Goal: Task Accomplishment & Management: Use online tool/utility

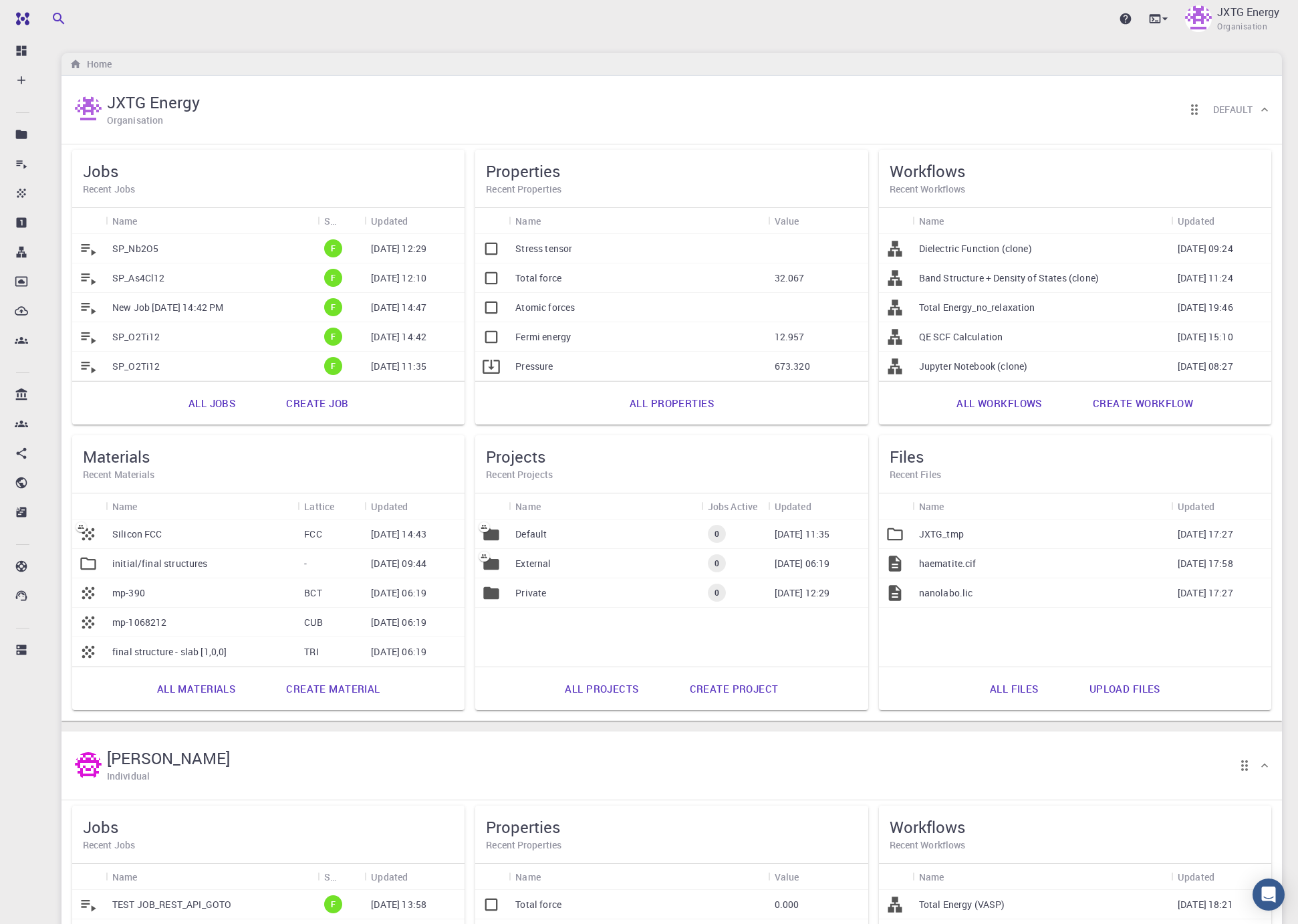
click at [114, 180] on h5 "Jobs" at bounding box center [268, 171] width 370 height 21
click at [131, 161] on div "Jobs Recent Jobs" at bounding box center [268, 178] width 393 height 58
drag, startPoint x: 131, startPoint y: 161, endPoint x: 213, endPoint y: 163, distance: 82.0
click at [212, 161] on h5 "Jobs" at bounding box center [268, 171] width 370 height 21
click at [218, 406] on link "All jobs" at bounding box center [212, 403] width 76 height 32
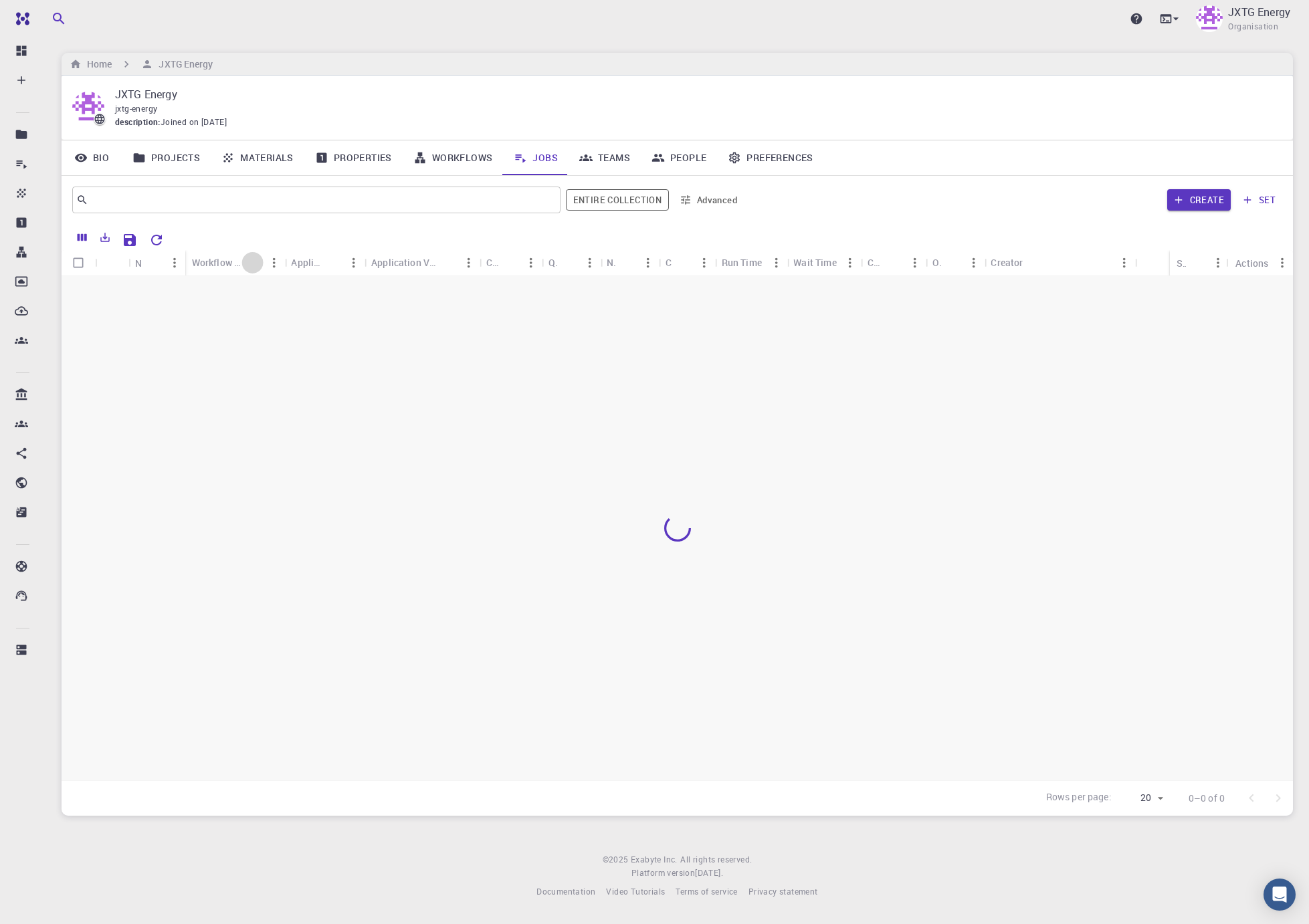
click at [247, 265] on icon "Sort" at bounding box center [252, 262] width 15 height 15
click at [219, 260] on div "Workflow Name" at bounding box center [217, 262] width 50 height 26
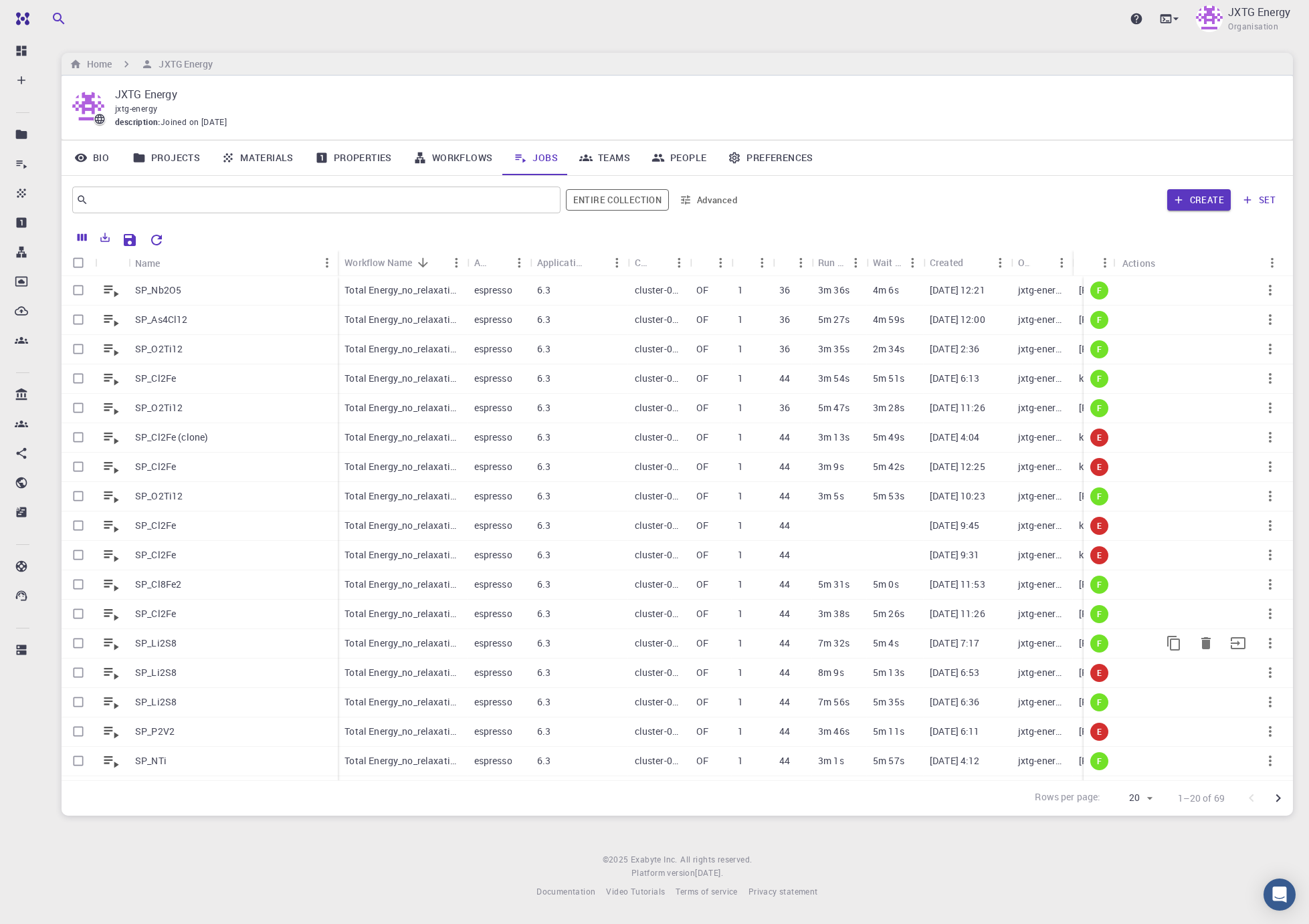
scroll to position [94, 0]
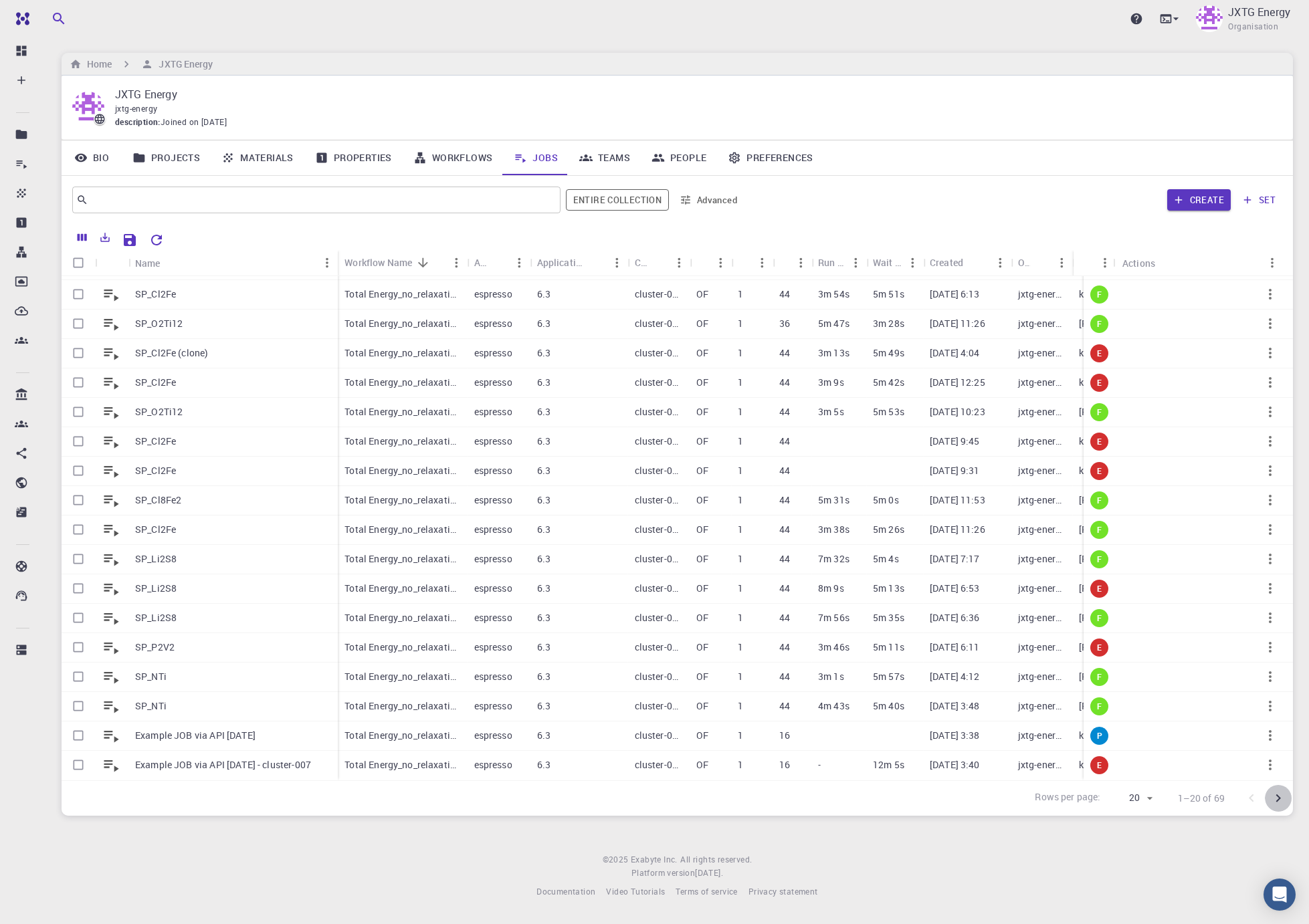
click at [1280, 797] on icon "Go to next page" at bounding box center [1278, 797] width 5 height 8
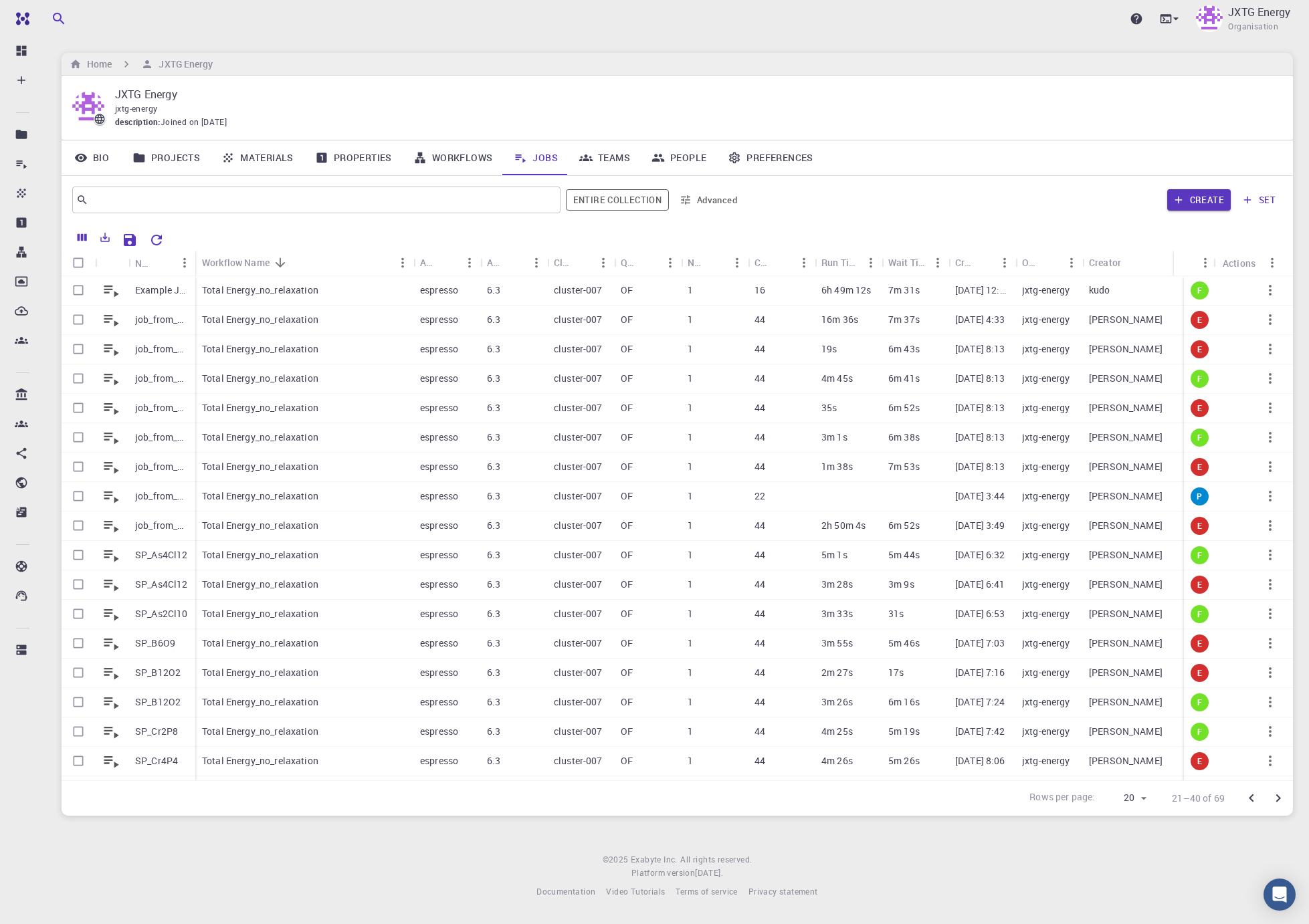
drag, startPoint x: 264, startPoint y: 255, endPoint x: 1133, endPoint y: 558, distance: 920.3
click at [417, 263] on div "Workflow Name" at bounding box center [414, 262] width 13 height 26
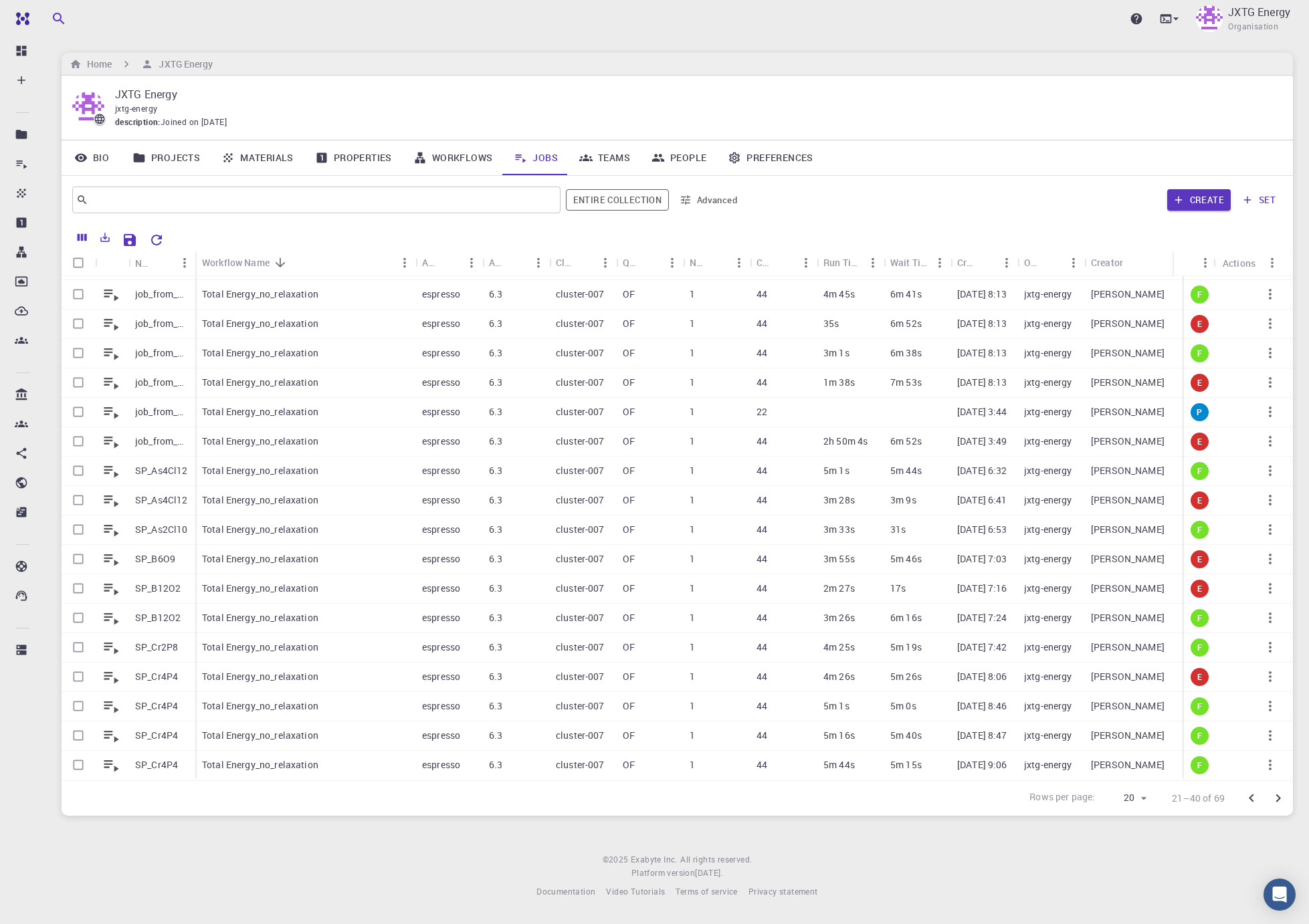
click at [1283, 801] on icon "Go to next page" at bounding box center [1278, 797] width 16 height 16
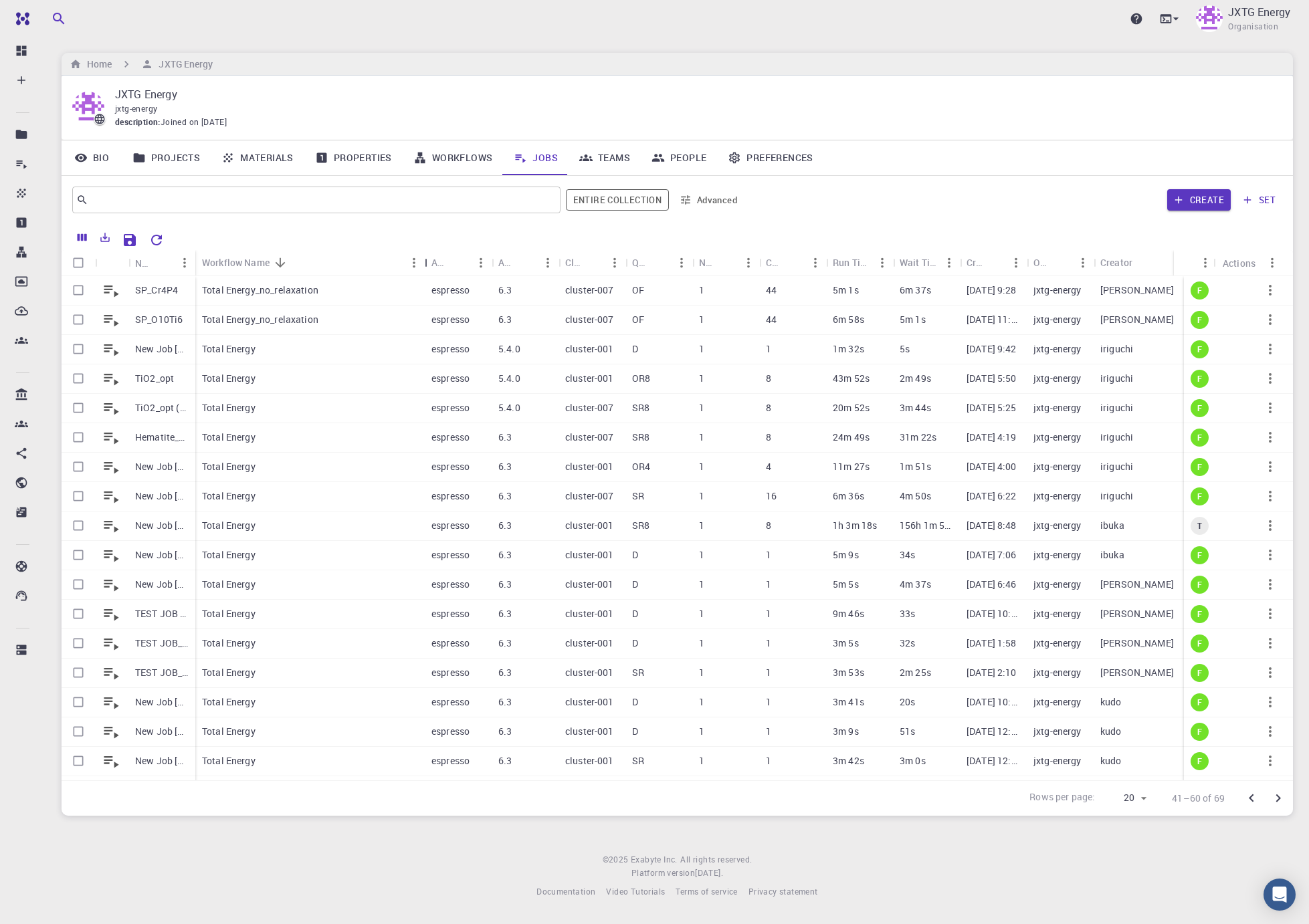
drag, startPoint x: 269, startPoint y: 264, endPoint x: 463, endPoint y: 263, distance: 194.0
click at [433, 263] on div "Workflow Name" at bounding box center [426, 262] width 13 height 26
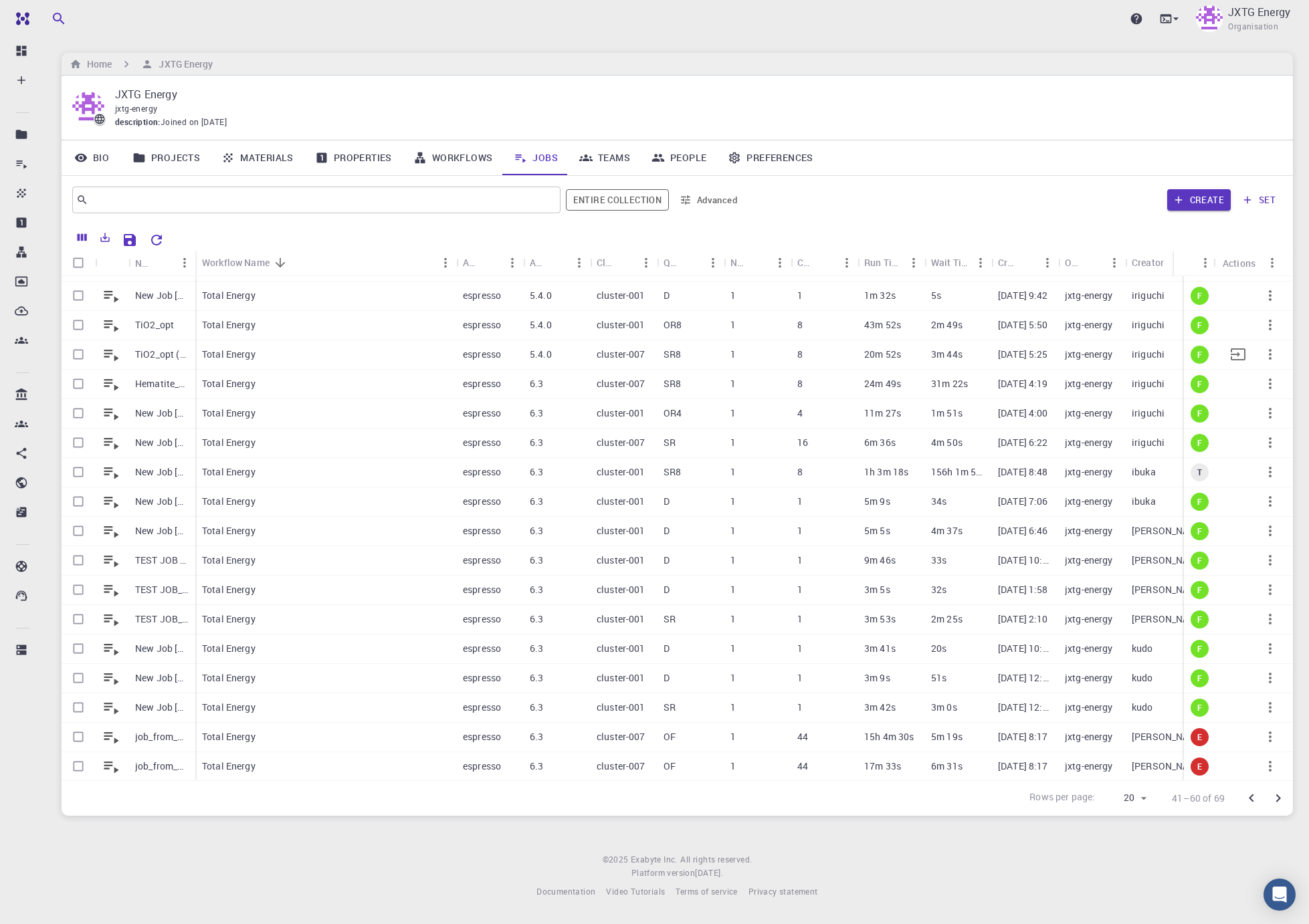
scroll to position [94, 0]
click at [1272, 793] on icon "Go to next page" at bounding box center [1278, 797] width 16 height 16
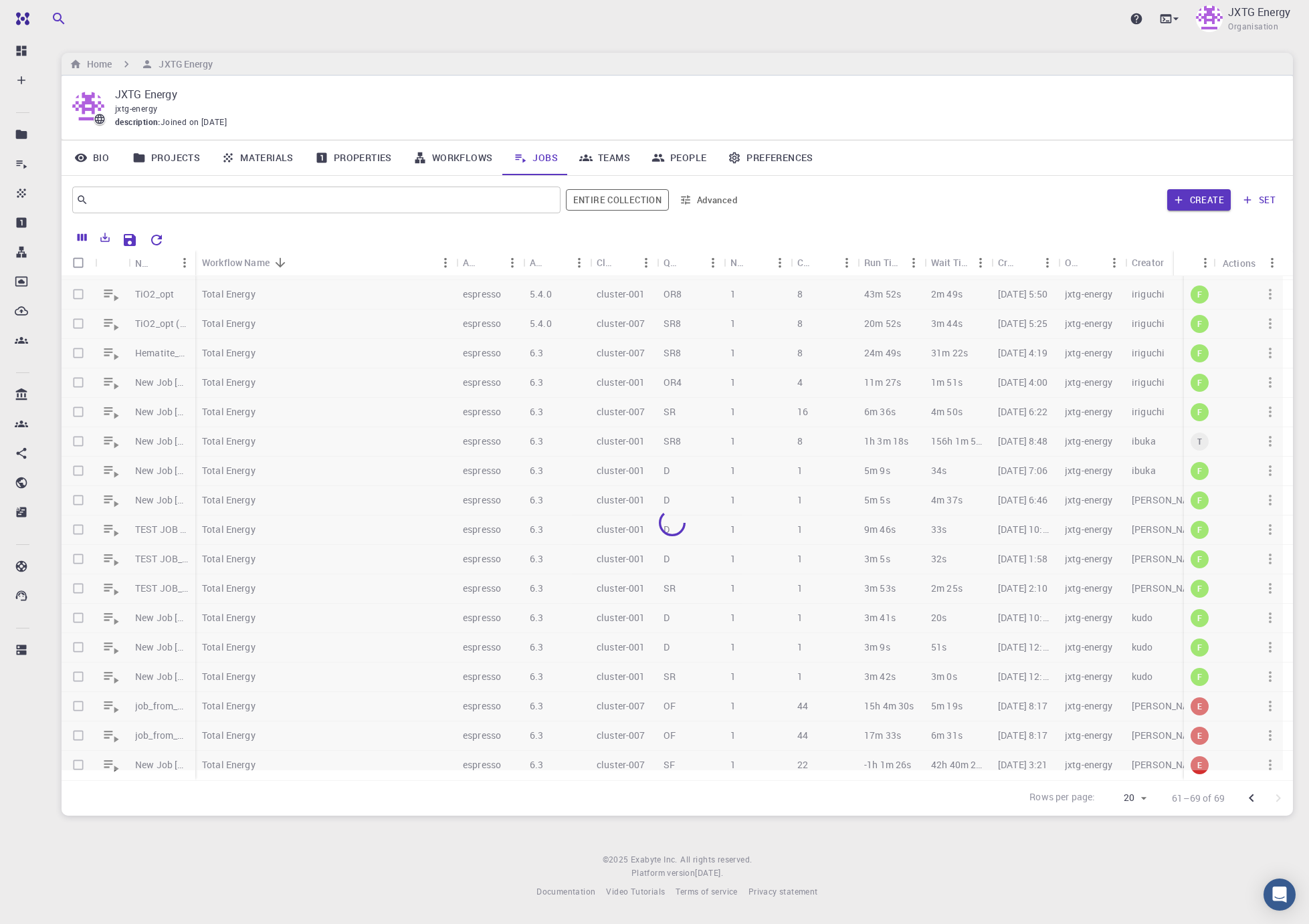
scroll to position [0, 0]
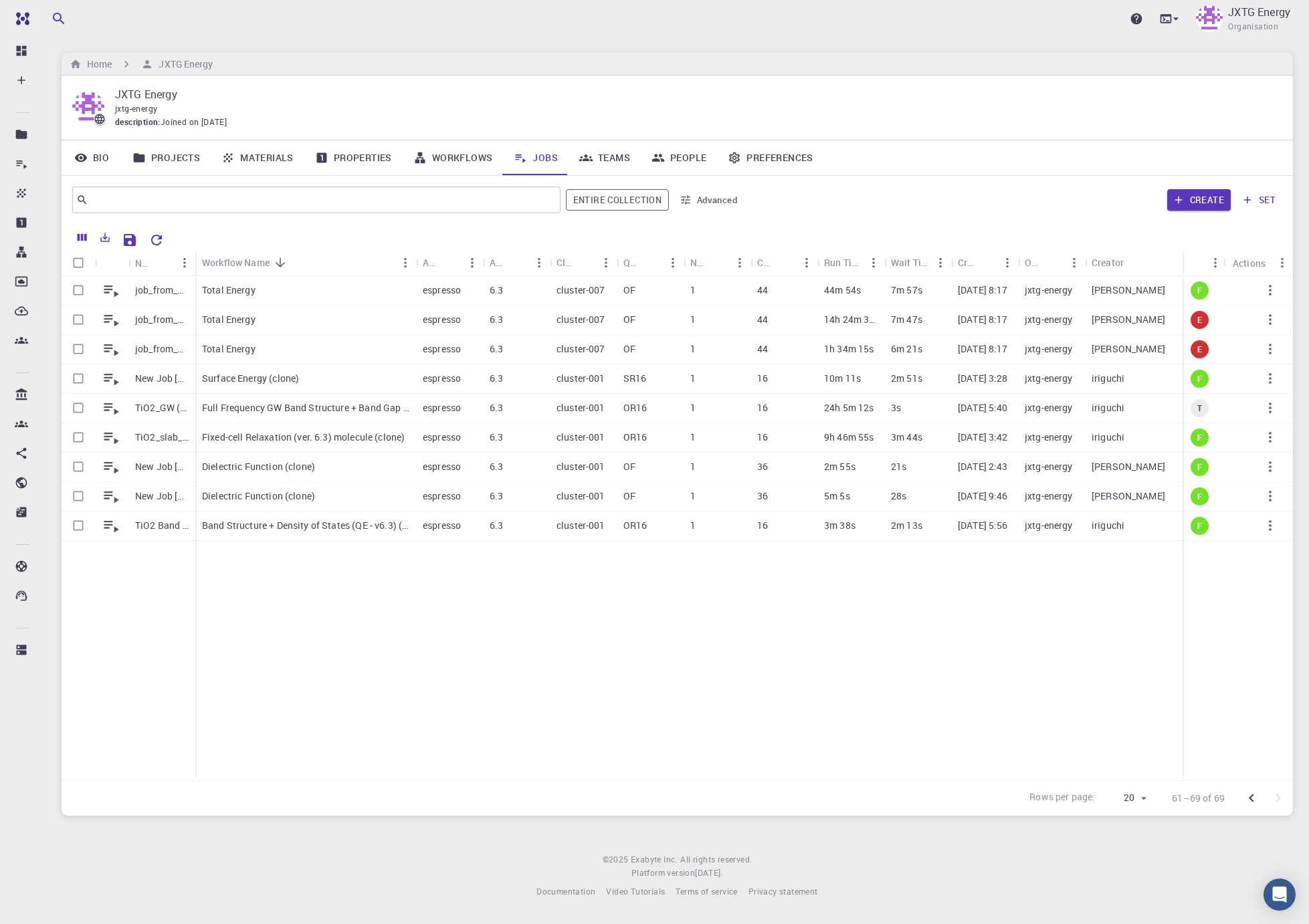
drag, startPoint x: 261, startPoint y: 266, endPoint x: 414, endPoint y: 260, distance: 153.1
click at [414, 260] on div "Workflow Name" at bounding box center [417, 262] width 13 height 26
drag, startPoint x: 1252, startPoint y: 803, endPoint x: 984, endPoint y: 791, distance: 268.3
click at [1252, 803] on icon "Go to previous page" at bounding box center [1251, 797] width 16 height 16
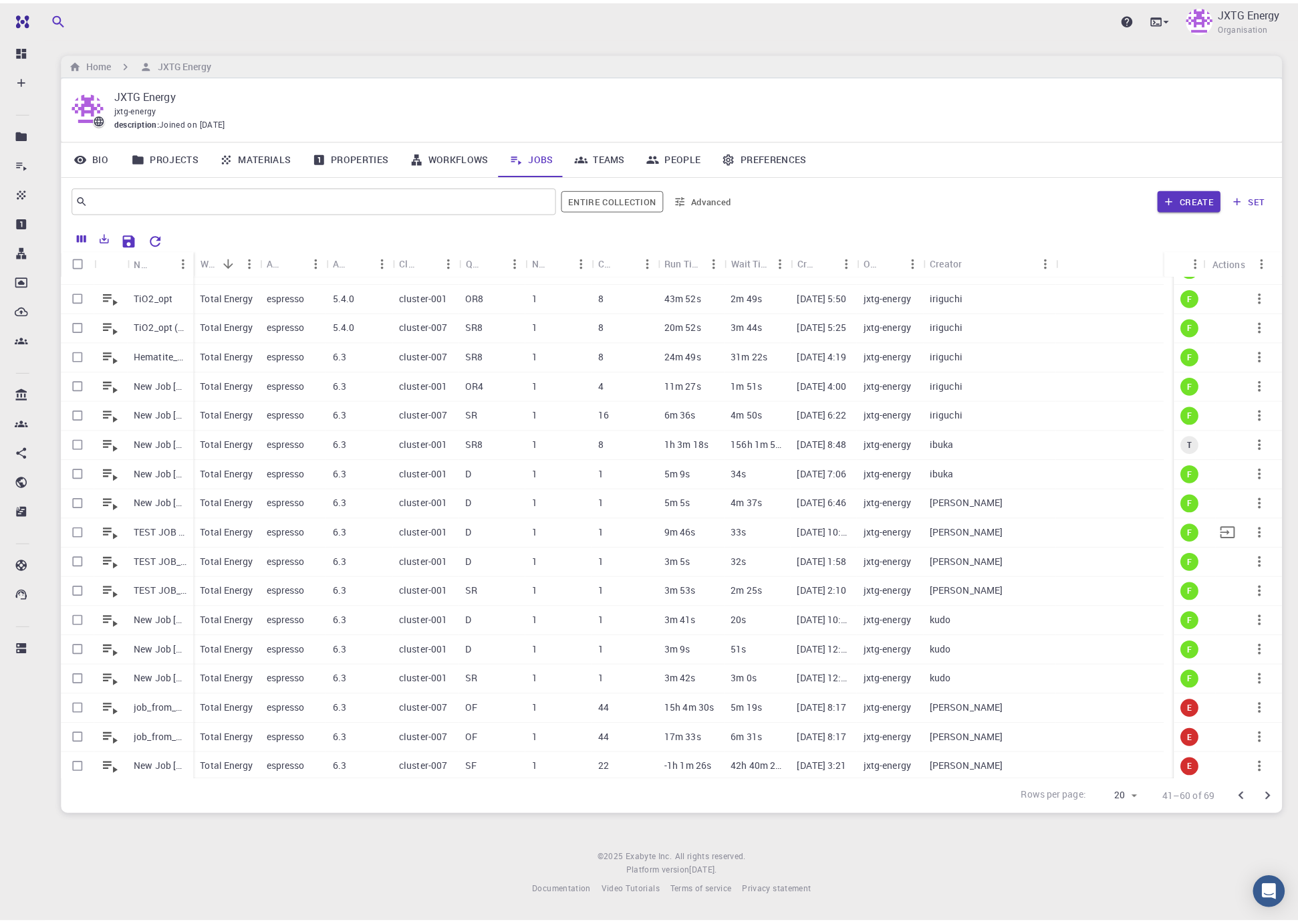
scroll to position [84, 0]
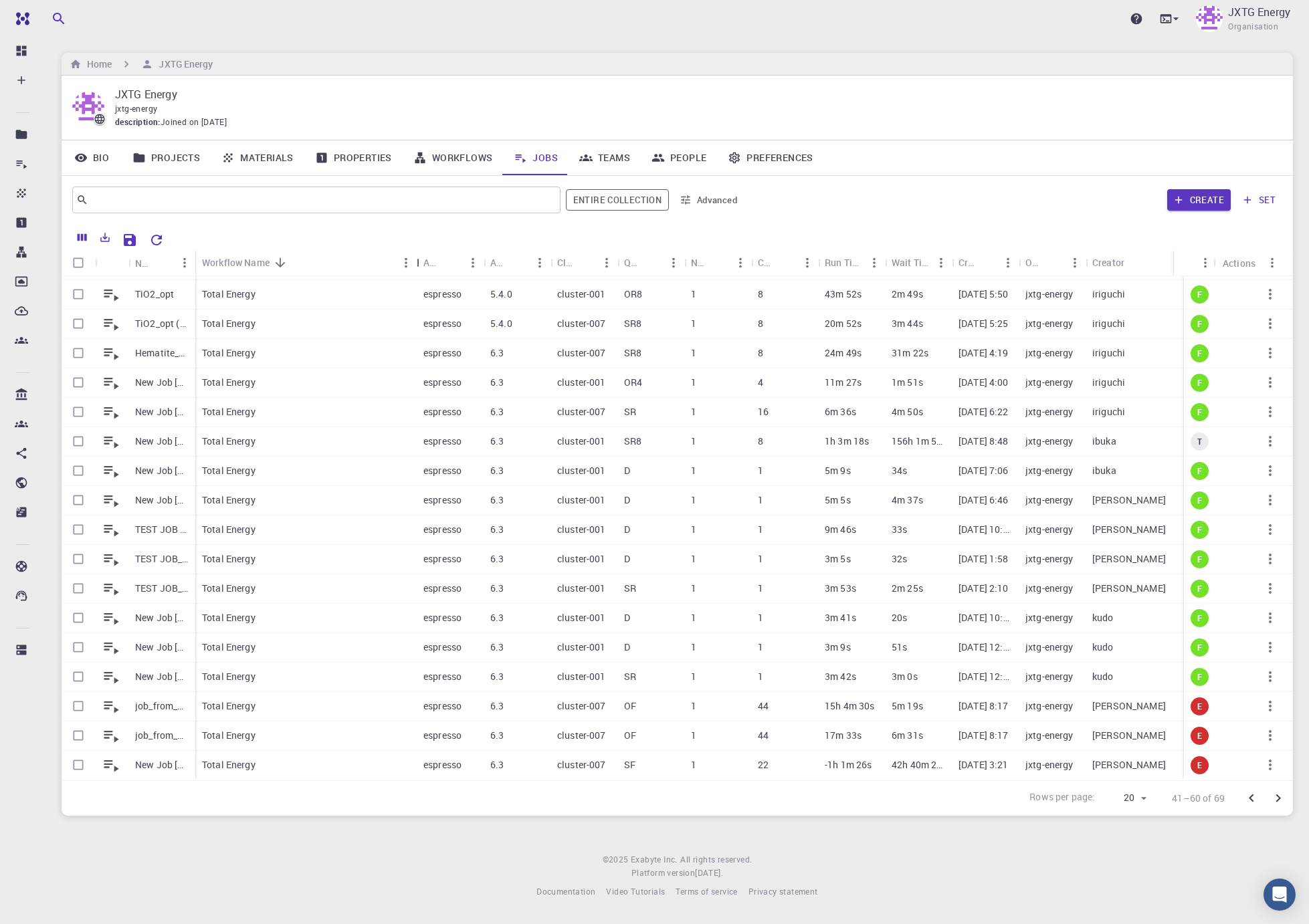
drag, startPoint x: 263, startPoint y: 267, endPoint x: 1058, endPoint y: 916, distance: 1026.3
click at [417, 269] on div "Workflow Name" at bounding box center [418, 262] width 13 height 26
click at [241, 292] on p "Total Energy" at bounding box center [228, 294] width 54 height 13
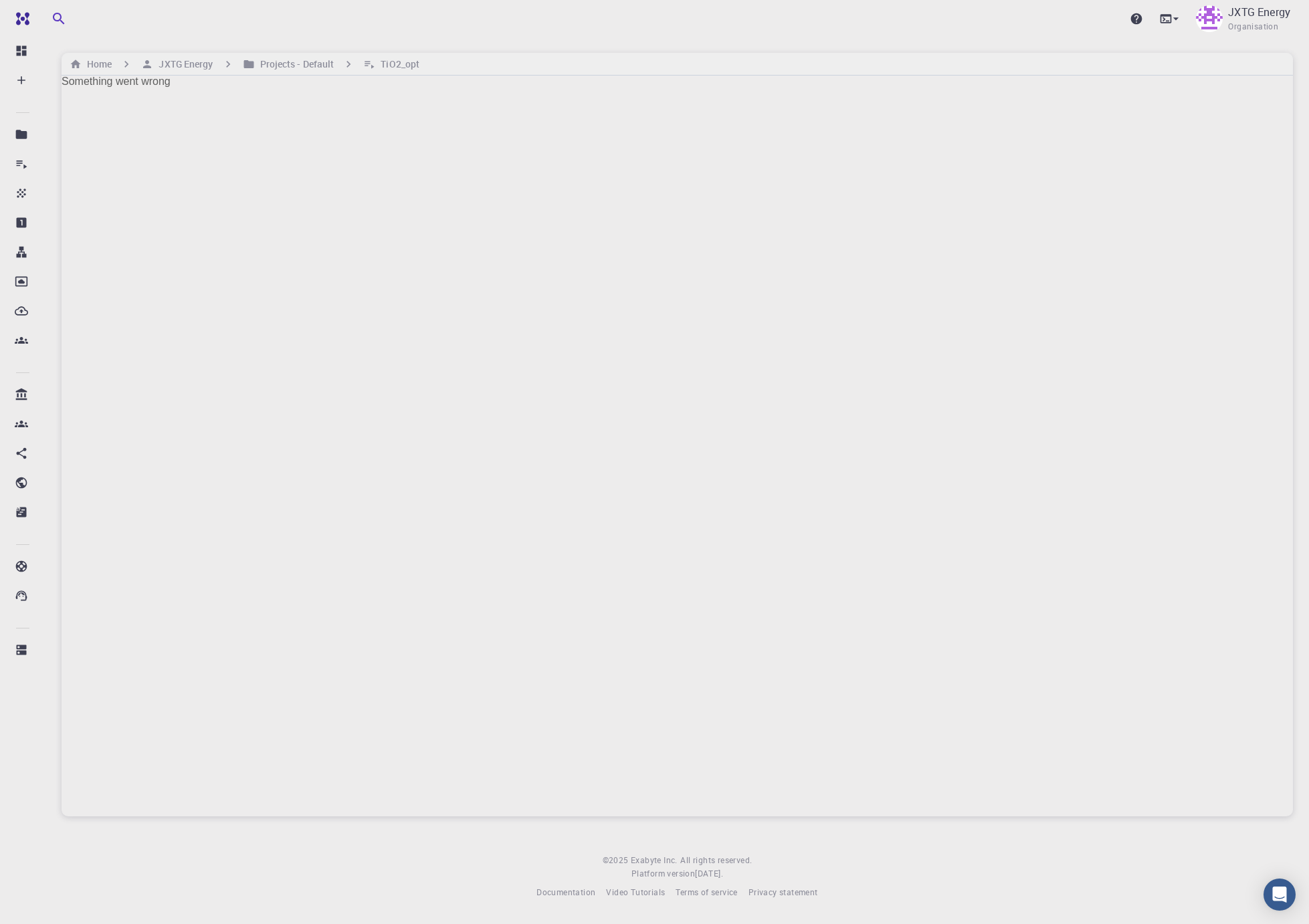
click at [240, 884] on footer "© 2025 Exabyte Inc. All rights reserved. Platform version [DATE] . Documentatio…" at bounding box center [677, 876] width 1263 height 45
click at [300, 56] on h6 "Projects - Default" at bounding box center [295, 64] width 80 height 15
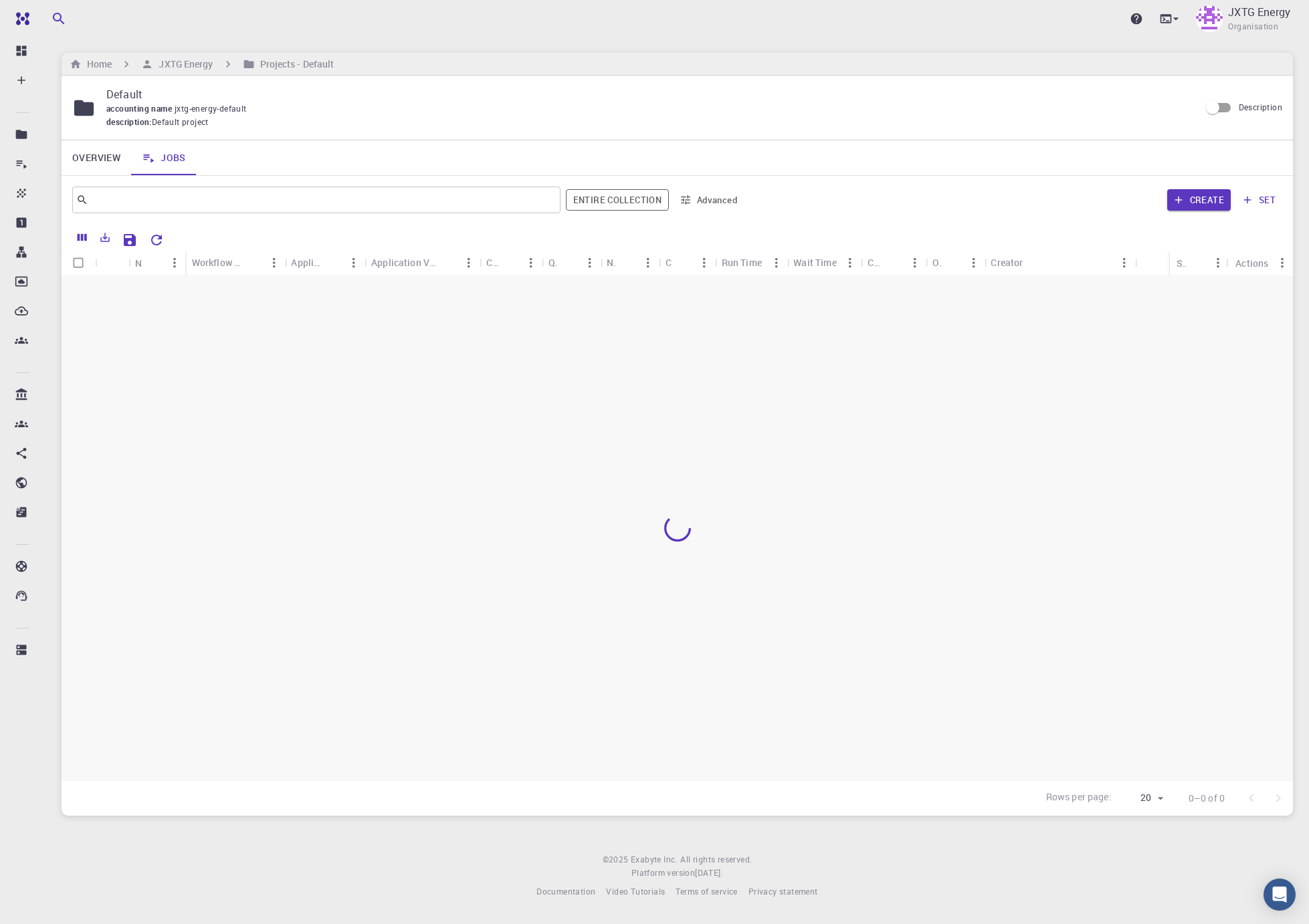
click at [288, 24] on div "Upgrade JXTG Energy Organisation" at bounding box center [677, 18] width 1263 height 35
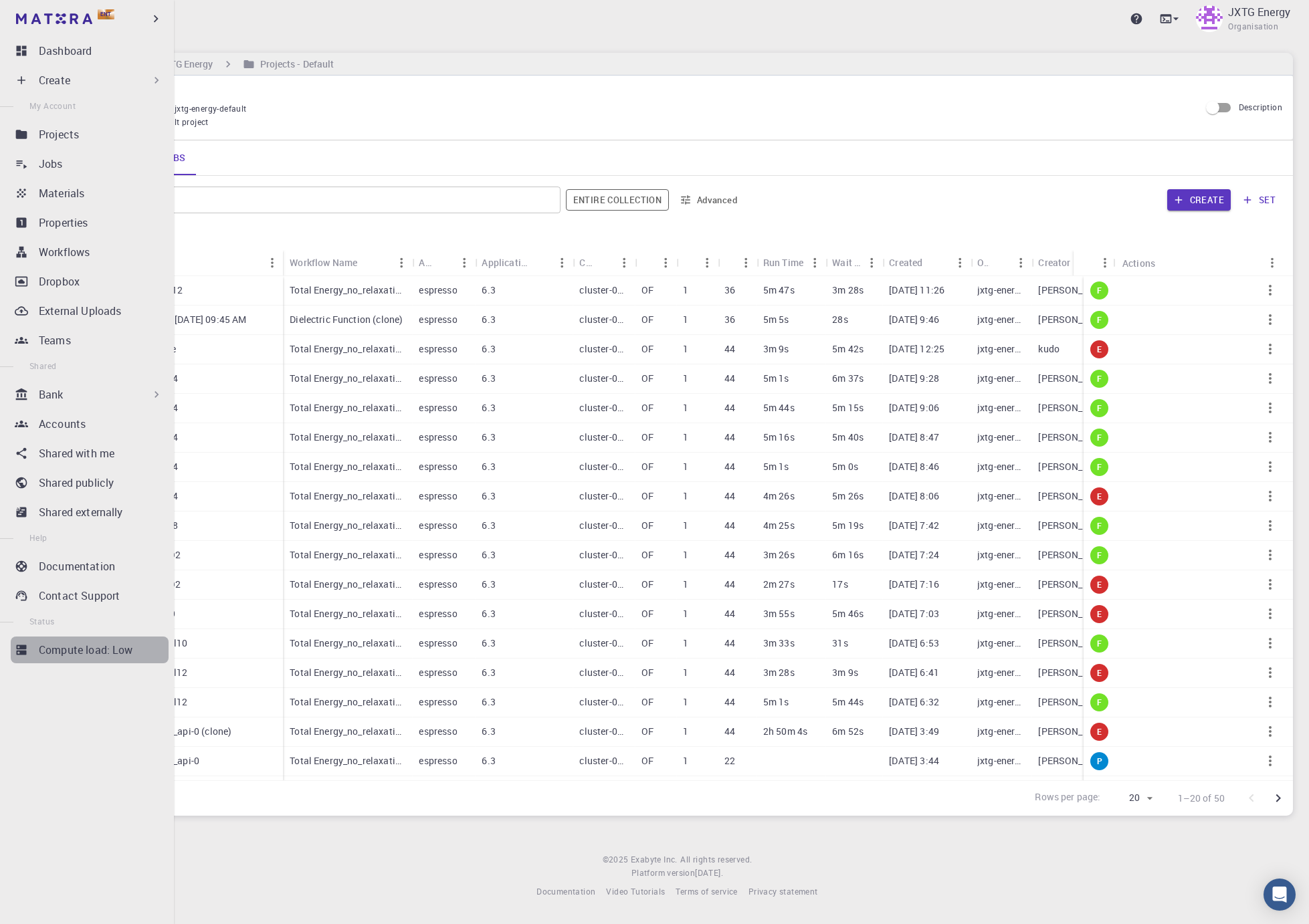
click at [107, 652] on p "Compute load: Low" at bounding box center [86, 649] width 94 height 16
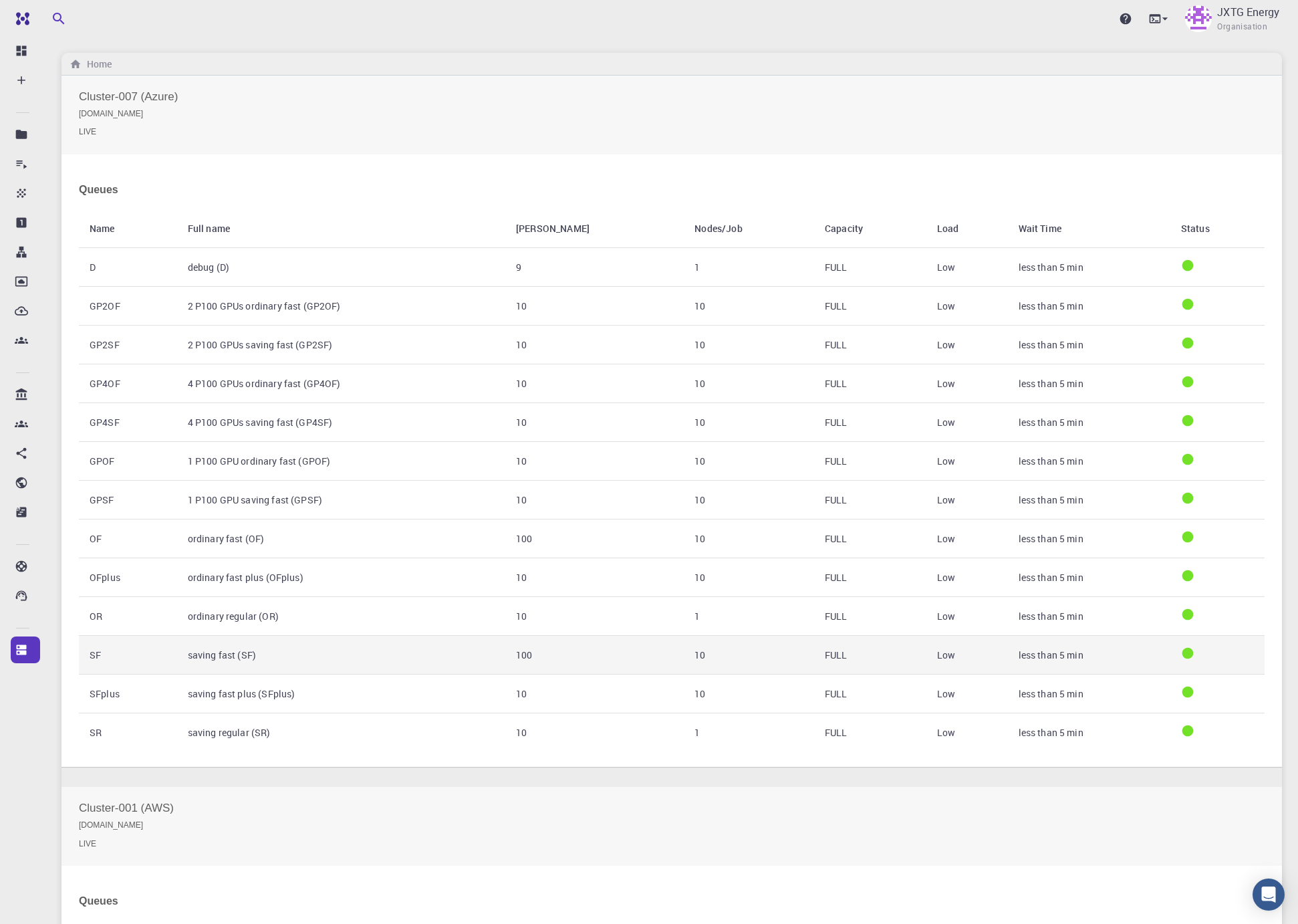
click at [1110, 651] on td "less than 5 min" at bounding box center [1089, 655] width 163 height 39
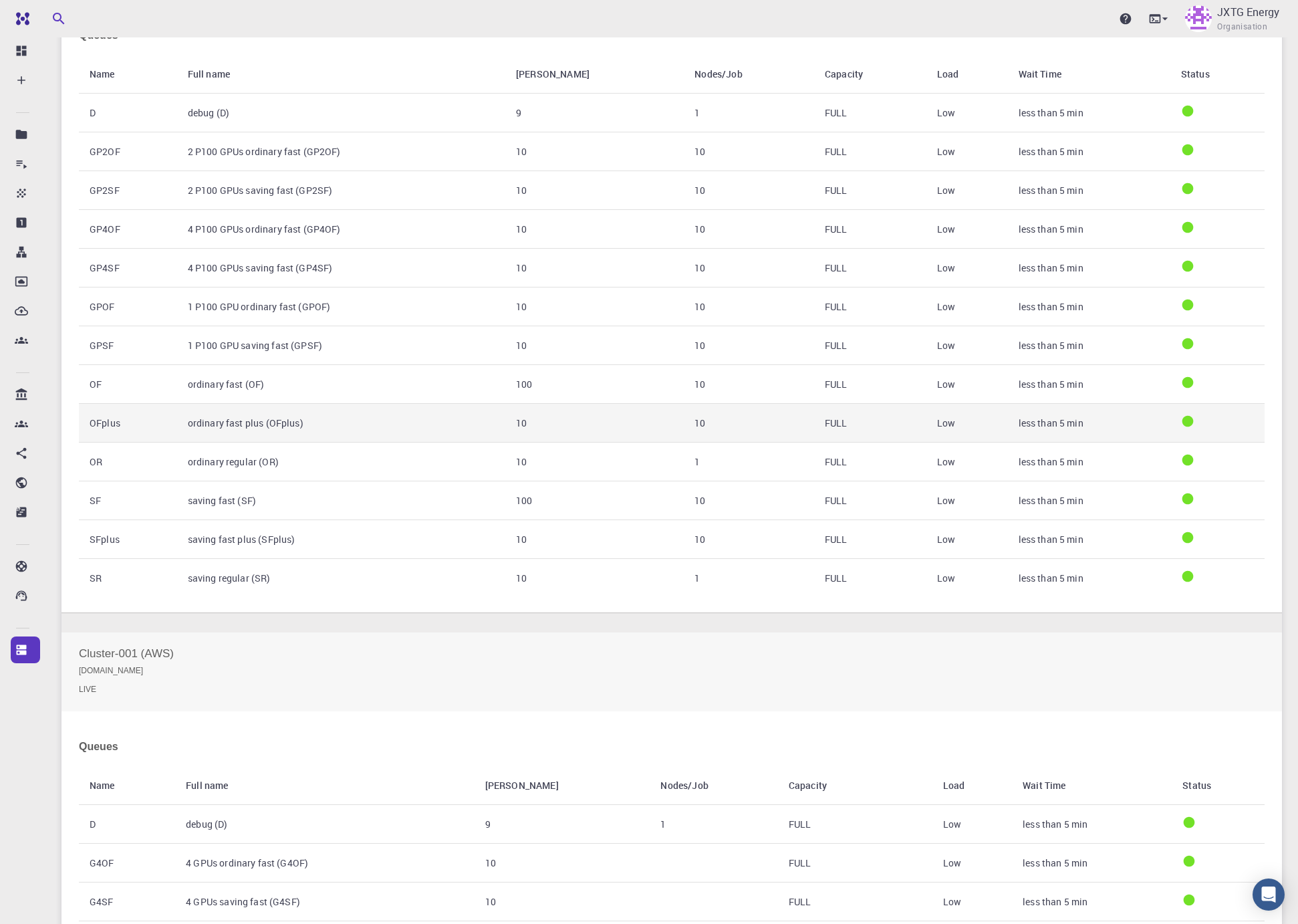
scroll to position [67, 0]
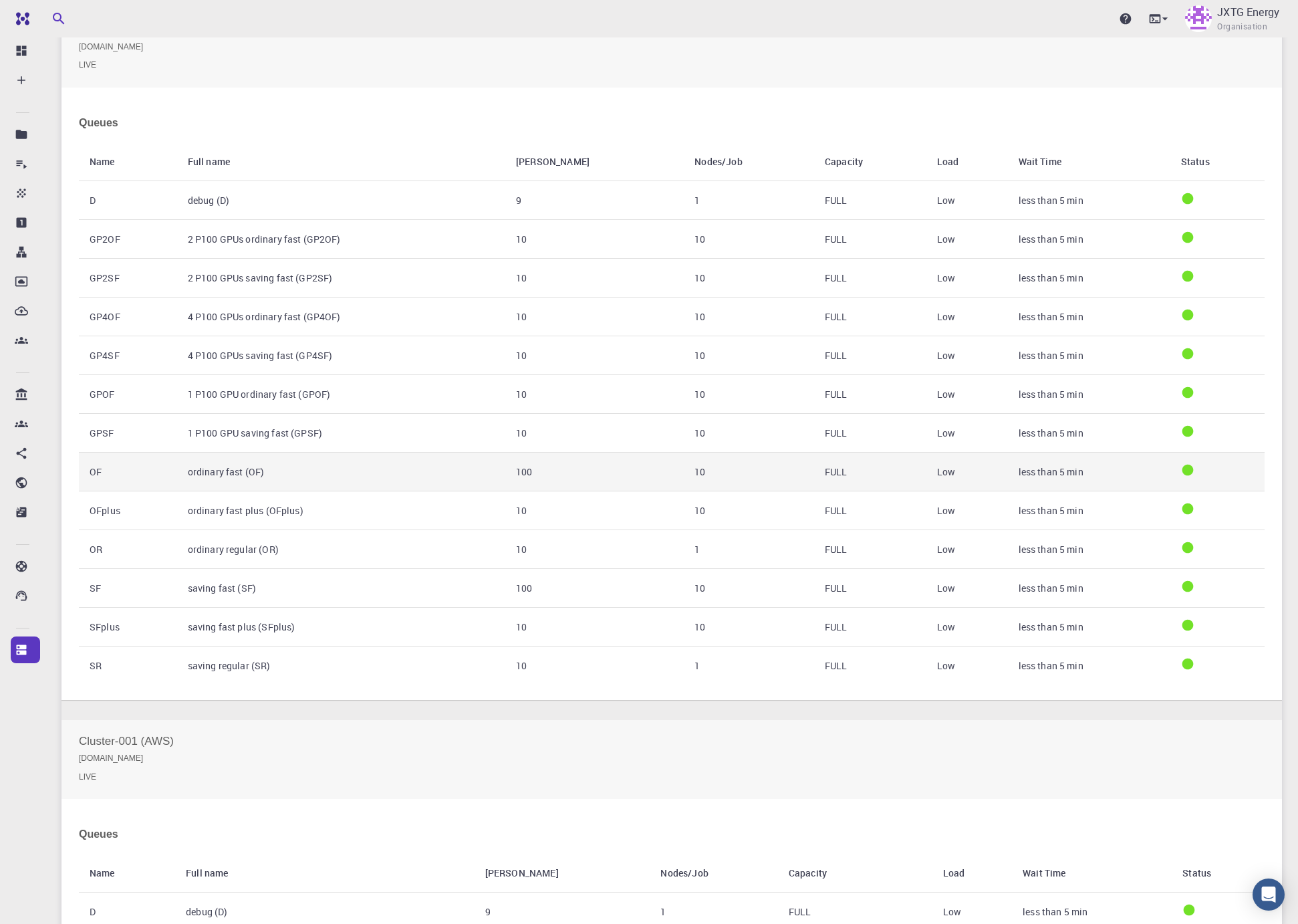
click at [333, 465] on td "ordinary fast (OF)" at bounding box center [341, 472] width 328 height 39
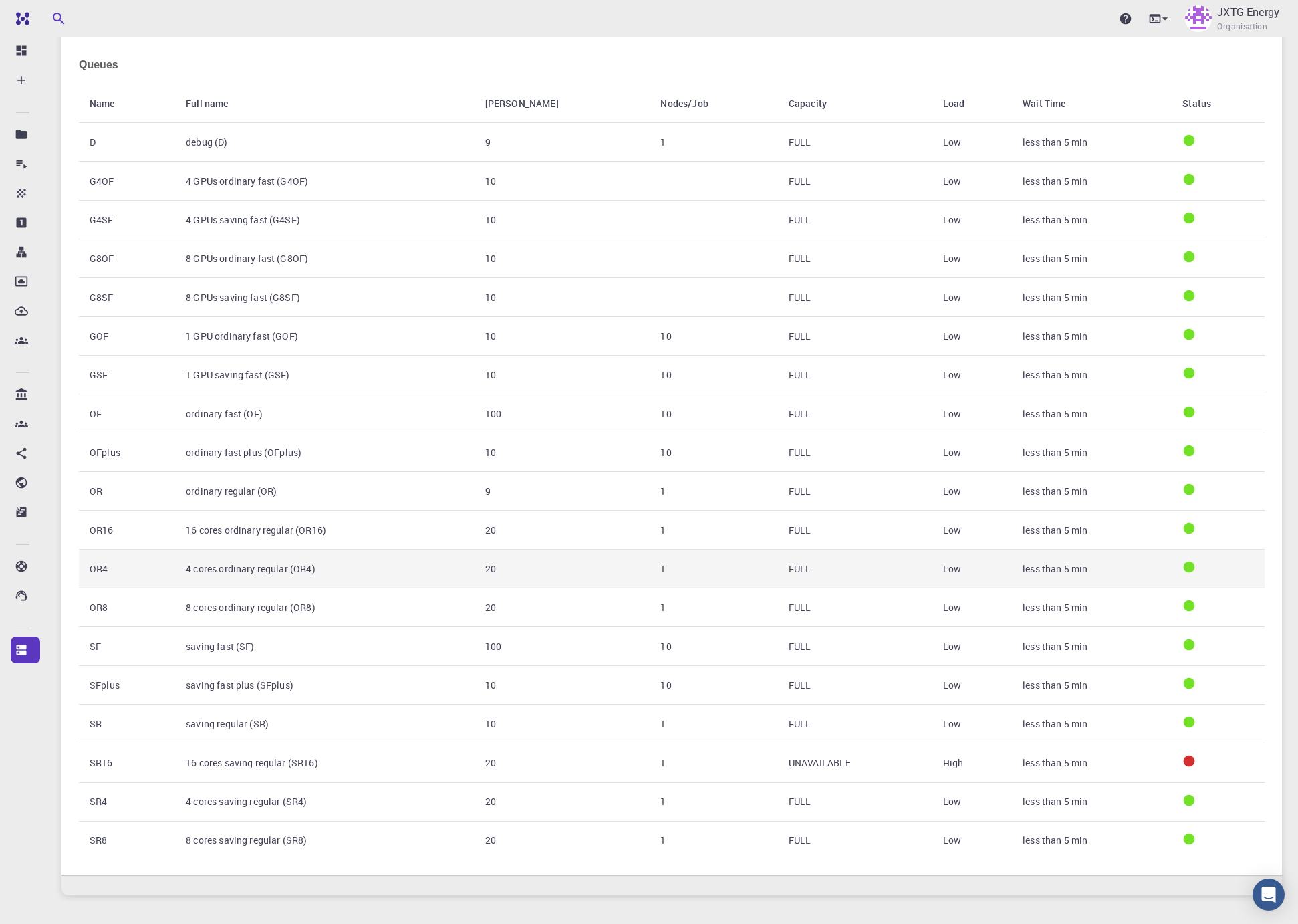
scroll to position [911, 0]
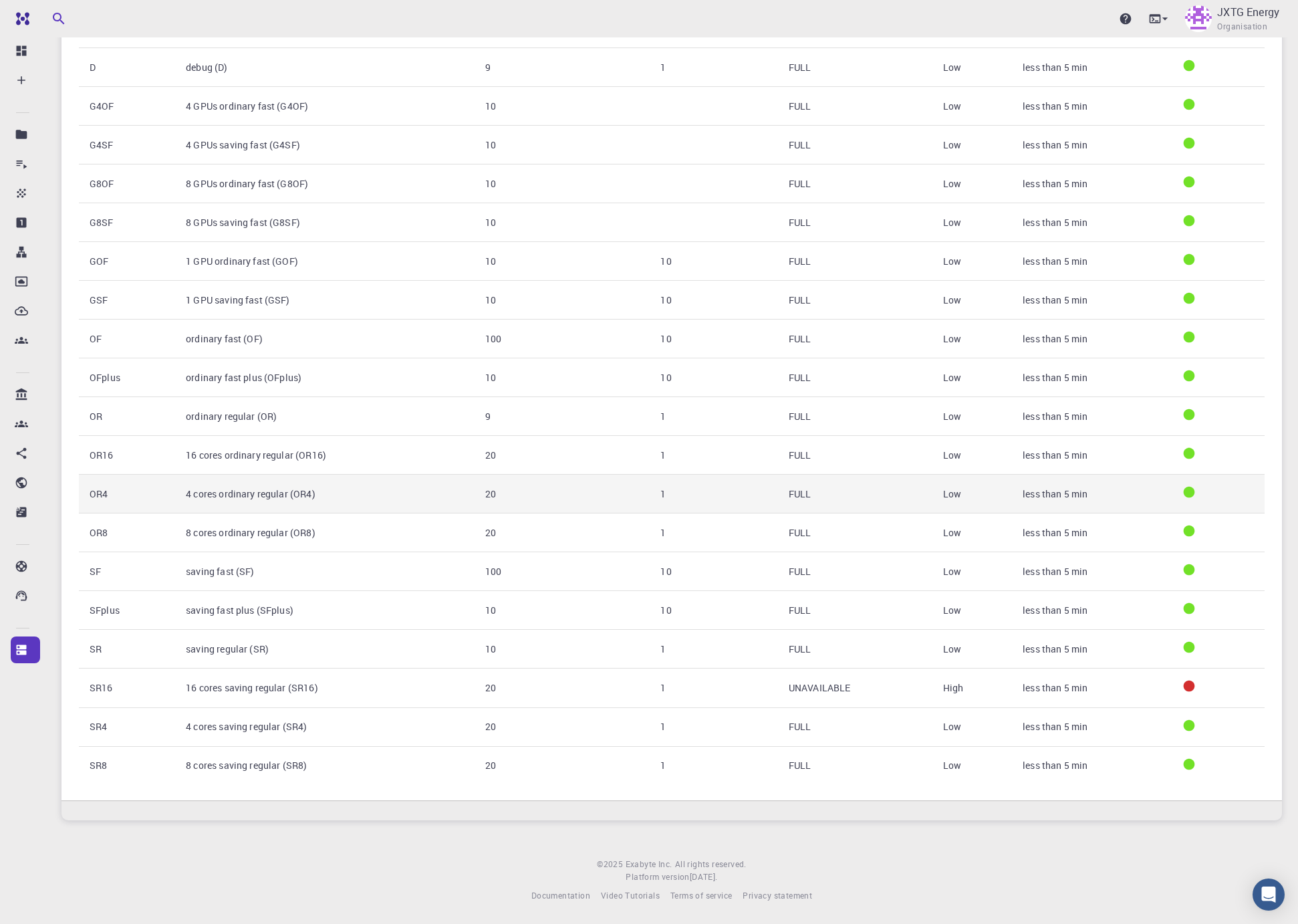
click at [353, 501] on td "4 cores ordinary regular (OR4)" at bounding box center [325, 494] width 299 height 39
click at [261, 496] on td "4 cores ordinary regular (OR4)" at bounding box center [325, 494] width 299 height 39
